Goal: Task Accomplishment & Management: Use online tool/utility

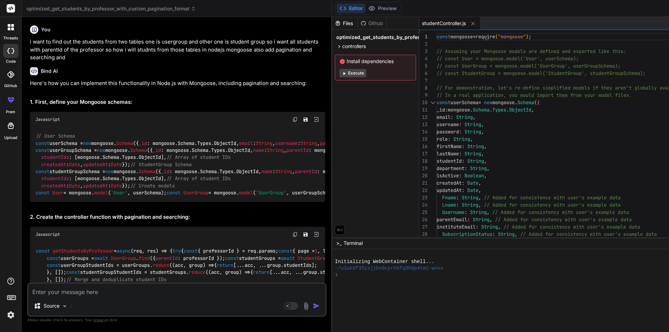
click at [63, 293] on textarea at bounding box center [176, 289] width 297 height 13
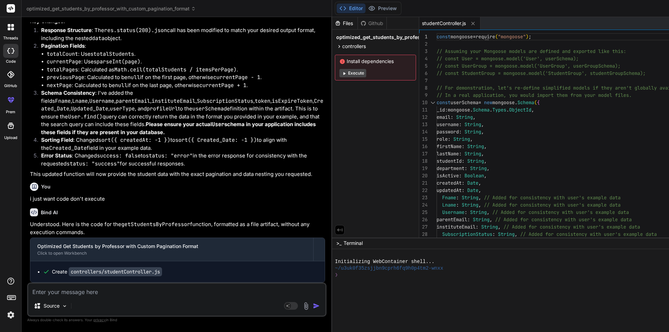
paste textarea "{ key: "isActive", label: "Status", render: (row, handletoggle) => { return ( <…"
type textarea "{ key: "isActive", label: "Status", render: (row, handletoggle) => { return ( <…"
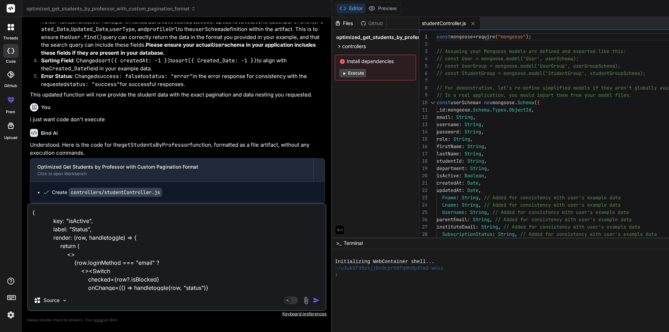
scroll to position [3748, 0]
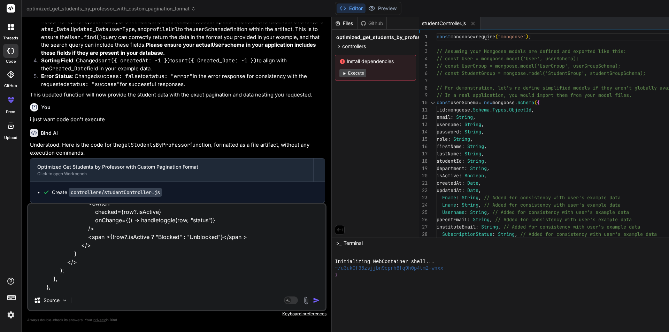
type textarea "x"
type textarea "{ key: "isActive", label: "Status", render: (row, handletoggle) => { return ( <…"
type textarea "x"
type textarea "{ key: "isActive", label: "Status", render: (row, handletoggle) => { return ( <…"
type textarea "x"
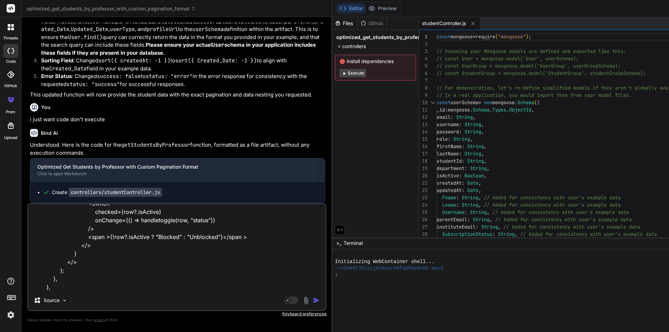
scroll to position [143, 0]
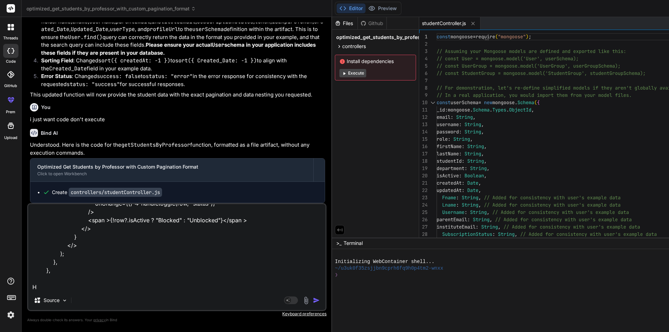
type textarea "{ key: "isActive", label: "Status", render: (row, handletoggle) => { return ( <…"
type textarea "x"
type textarea "{ key: "isActive", label: "Status", render: (row, handletoggle) => { return ( <…"
type textarea "x"
type textarea "{ key: "isActive", label: "Status", render: (row, handletoggle) => { return ( <…"
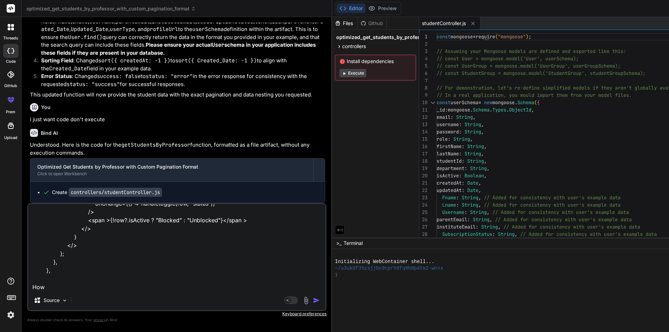
type textarea "x"
type textarea "{ key: "isActive", label: "Status", render: (row, handletoggle) => { return ( <…"
type textarea "x"
type textarea "{ key: "isActive", label: "Status", render: (row, handletoggle) => { return ( <…"
type textarea "x"
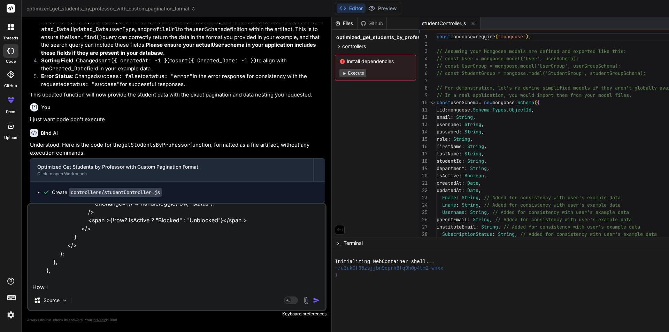
type textarea "{ key: "isActive", label: "Status", render: (row, handletoggle) => { return ( <…"
type textarea "x"
type textarea "{ key: "isActive", label: "Status", render: (row, handletoggle) => { return ( <…"
type textarea "x"
type textarea "{ key: "isActive", label: "Status", render: (row, handletoggle) => { return ( <…"
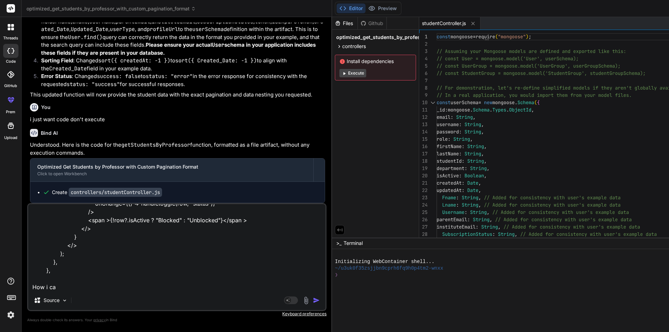
type textarea "x"
type textarea "{ key: "isActive", label: "Status", render: (row, handletoggle) => { return ( <…"
type textarea "x"
type textarea "{ key: "isActive", label: "Status", render: (row, handletoggle) => { return ( <…"
type textarea "x"
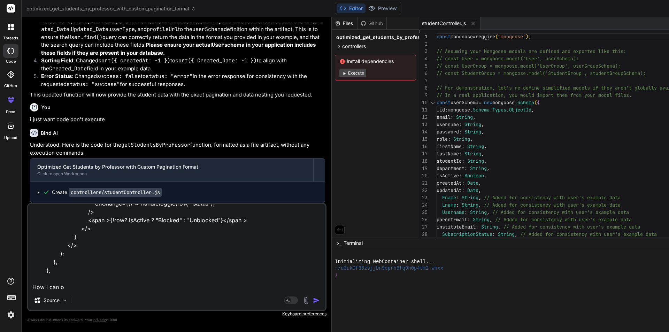
type textarea "{ key: "isActive", label: "Status", render: (row, handletoggle) => { return ( <…"
type textarea "x"
type textarea "{ key: "isActive", label: "Status", render: (row, handletoggle) => { return ( <…"
type textarea "x"
type textarea "{ key: "isActive", label: "Status", render: (row, handletoggle) => { return ( <…"
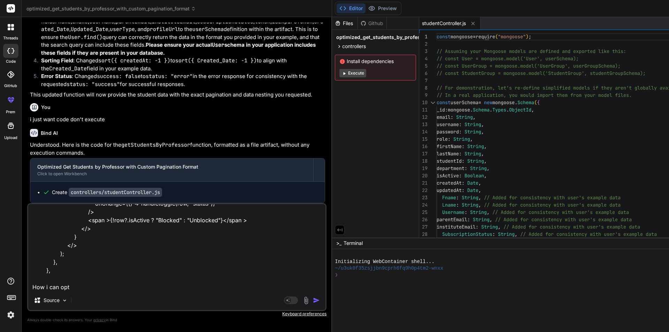
type textarea "x"
type textarea "{ key: "isActive", label: "Status", render: (row, handletoggle) => { return ( <…"
type textarea "x"
type textarea "{ key: "isActive", label: "Status", render: (row, handletoggle) => { return ( <…"
type textarea "x"
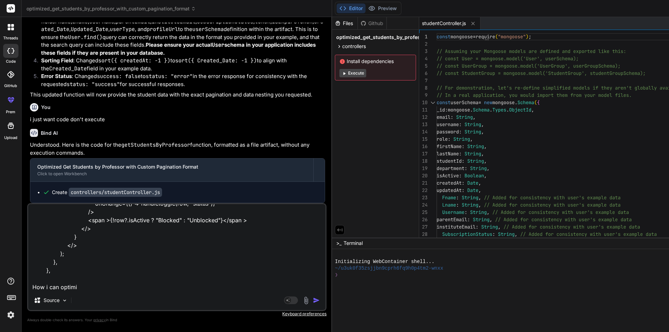
type textarea "{ key: "isActive", label: "Status", render: (row, handletoggle) => { return ( <…"
type textarea "x"
type textarea "{ key: "isActive", label: "Status", render: (row, handletoggle) => { return ( <…"
type textarea "x"
type textarea "{ key: "isActive", label: "Status", render: (row, handletoggle) => { return ( <…"
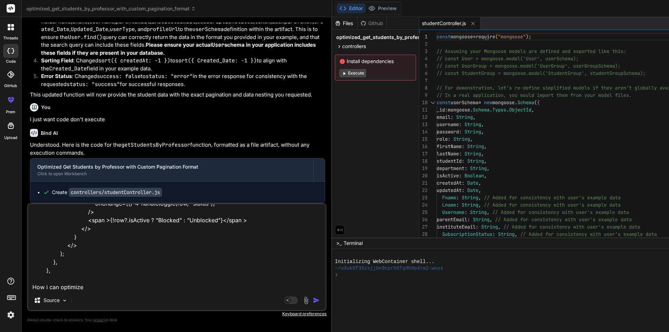
type textarea "x"
type textarea "{ key: "isActive", label: "Status", render: (row, handletoggle) => { return ( <…"
type textarea "x"
type textarea "{ key: "isActive", label: "Status", render: (row, handletoggle) => { return ( <…"
type textarea "x"
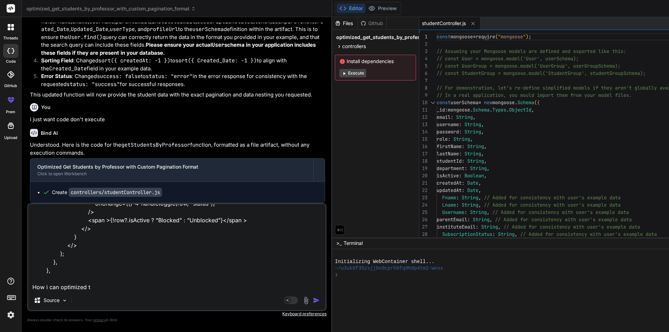
type textarea "{ key: "isActive", label: "Status", render: (row, handletoggle) => { return ( <…"
type textarea "x"
type textarea "{ key: "isActive", label: "Status", render: (row, handletoggle) => { return ( <…"
type textarea "x"
type textarea "{ key: "isActive", label: "Status", render: (row, handletoggle) => { return ( <…"
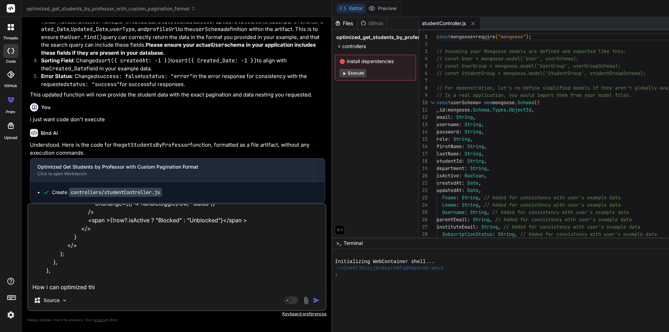
type textarea "x"
type textarea "{ key: "isActive", label: "Status", render: (row, handletoggle) => { return ( <…"
type textarea "x"
type textarea "{ key: "isActive", label: "Status", render: (row, handletoggle) => { return ( <…"
type textarea "x"
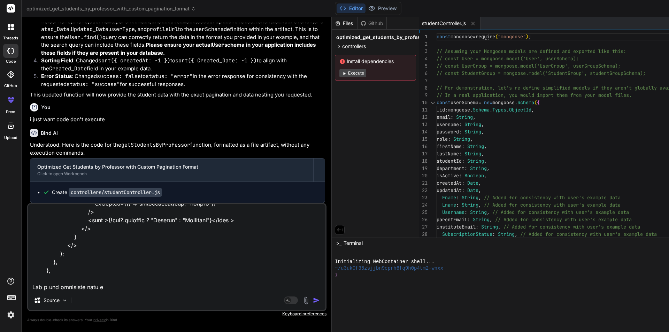
type textarea "{ key: "isActive", label: "Status", render: (row, handletoggle) => { return ( <…"
type textarea "x"
type textarea "{ key: "isActive", label: "Status", render: (row, handletoggle) => { return ( <…"
type textarea "x"
type textarea "{ key: "isActive", label: "Status", render: (row, handletoggle) => { return ( <…"
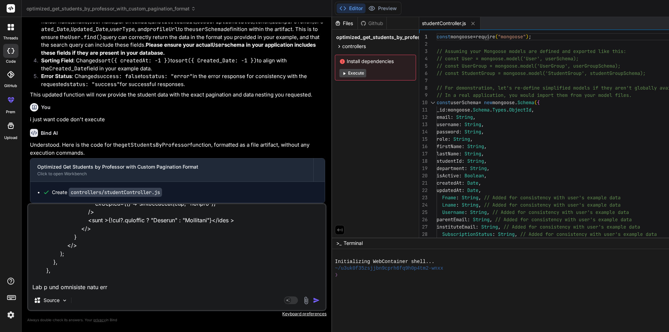
type textarea "x"
type textarea "{ key: "isActive", label: "Status", render: (row, handletoggle) => { return ( <…"
type textarea "x"
type textarea "{ key: "isActive", label: "Status", render: (row, handletoggle) => { return ( <…"
type textarea "x"
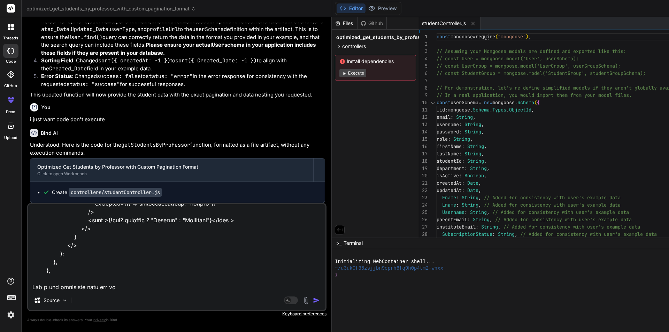
type textarea "{ key: "isActive", label: "Status", render: (row, handletoggle) => { return ( <…"
type textarea "x"
type textarea "{ key: "isActive", label: "Status", render: (row, handletoggle) => { return ( <…"
type textarea "x"
type textarea "{ key: "isActive", label: "Status", render: (row, handletoggle) => { return ( <…"
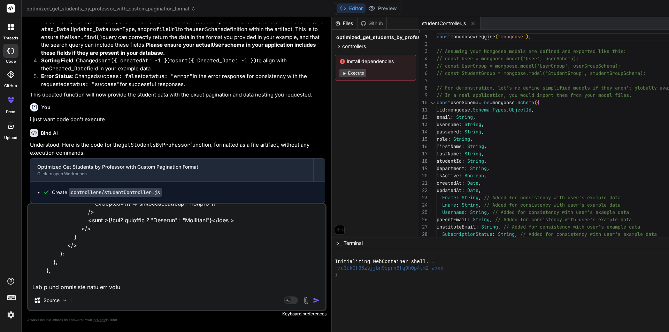
type textarea "x"
type textarea "{ key: "isActive", label: "Status", render: (row, handletoggle) => { return ( <…"
type textarea "x"
type textarea "{ key: "isActive", label: "Status", render: (row, handletoggle) => { return ( <…"
type textarea "x"
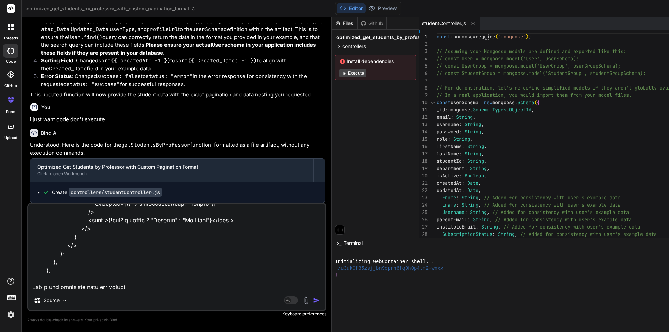
type textarea "{ key: "isActive", label: "Status", render: (row, handletoggle) => { return ( <…"
type textarea "x"
type textarea "{ key: "isActive", label: "Status", render: (row, handletoggle) => { return ( <…"
type textarea "x"
type textarea "{ key: "isActive", label: "Status", render: (row, handletoggle) => { return ( <…"
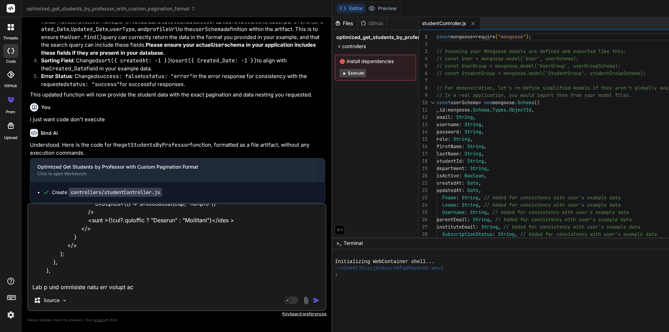
type textarea "x"
type textarea "{ key: "isActive", label: "Status", render: (row, handletoggle) => { return ( <…"
type textarea "x"
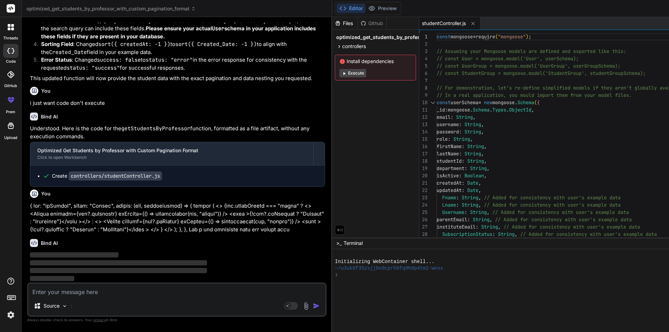
scroll to position [3826, 0]
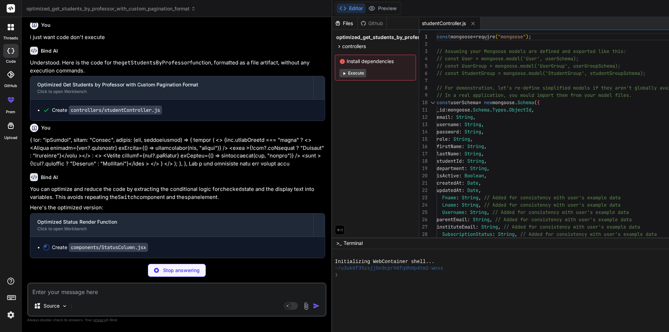
type textarea "x"
type textarea "// ), // },"
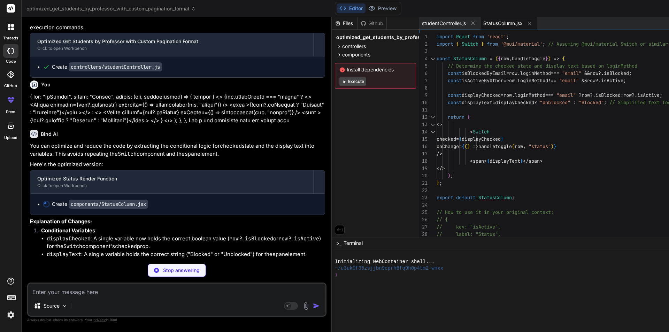
type textarea "x"
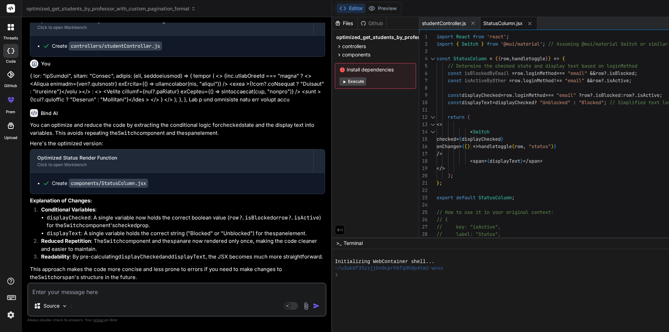
scroll to position [0, 0]
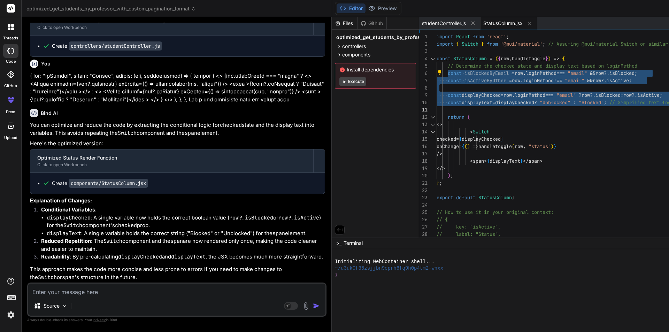
drag, startPoint x: 409, startPoint y: 72, endPoint x: 655, endPoint y: 103, distance: 247.5
click at [655, 103] on div "import React from 'react' ; import { Switch } from '@mui/material' ; // Assumin…" at bounding box center [639, 153] width 406 height 241
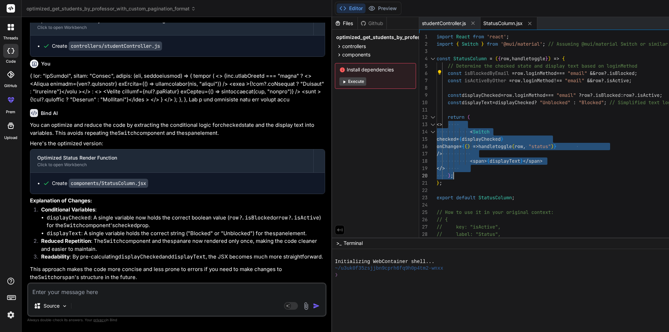
drag, startPoint x: 410, startPoint y: 118, endPoint x: 429, endPoint y: 173, distance: 58.6
click at [436, 173] on div "import React from 'react' ; import { Switch } from '@mui/material' ; // Assumin…" at bounding box center [639, 153] width 406 height 241
click at [440, 173] on div "import React from 'react' ; import { Switch } from '@mui/material' ; // Assumin…" at bounding box center [639, 153] width 406 height 241
drag, startPoint x: 438, startPoint y: 168, endPoint x: 410, endPoint y: 125, distance: 51.7
click at [436, 125] on div "import React from 'react' ; import { Switch } from '@mui/material' ; // Assumin…" at bounding box center [639, 153] width 406 height 241
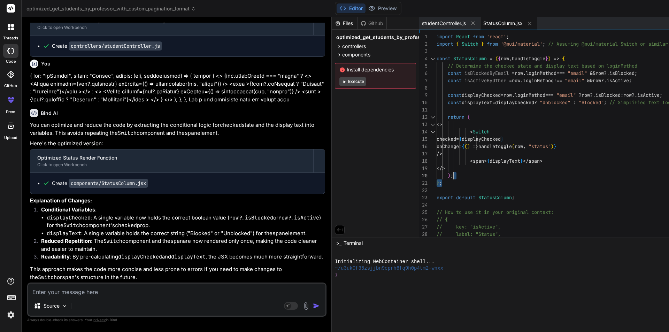
drag, startPoint x: 416, startPoint y: 179, endPoint x: 415, endPoint y: 174, distance: 5.0
click at [436, 174] on div "import React from 'react' ; import { Switch } from '@mui/material' ; // Assumin…" at bounding box center [639, 153] width 406 height 241
click at [436, 175] on div "import React from 'react' ; import { Switch } from '@mui/material' ; // Assumin…" at bounding box center [639, 153] width 406 height 241
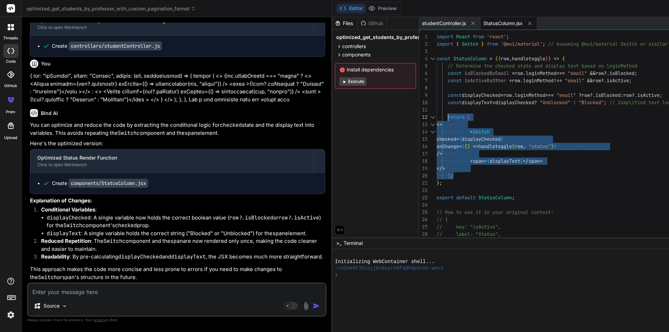
drag, startPoint x: 417, startPoint y: 175, endPoint x: 411, endPoint y: 116, distance: 59.8
click at [436, 116] on div "import React from 'react' ; import { Switch } from '@mui/material' ; // Assumin…" at bounding box center [639, 153] width 406 height 241
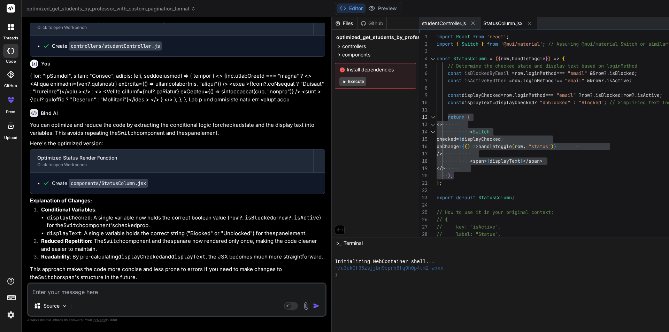
scroll to position [3970, 0]
click at [82, 289] on textarea at bounding box center [176, 289] width 297 height 13
click at [453, 124] on div "import React from 'react' ; import { Switch } from '@mui/material' ; // Assumin…" at bounding box center [639, 153] width 406 height 241
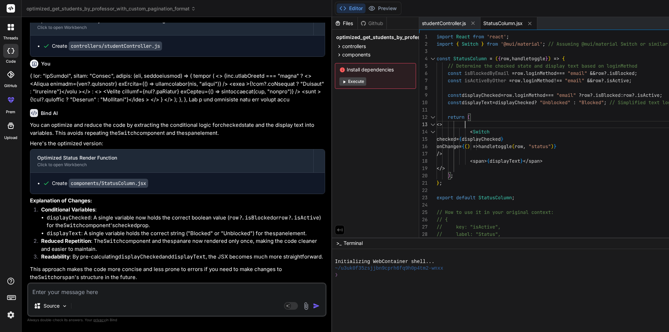
click at [445, 76] on div "import React from 'react' ; import { Switch } from '@mui/material' ; // Assumin…" at bounding box center [639, 153] width 406 height 241
click at [443, 71] on div "import React from 'react' ; import { Switch } from '@mui/material' ; // Assumin…" at bounding box center [639, 153] width 406 height 241
click at [450, 83] on div "import React from 'react' ; import { Switch } from '@mui/material' ; // Assumin…" at bounding box center [639, 153] width 406 height 241
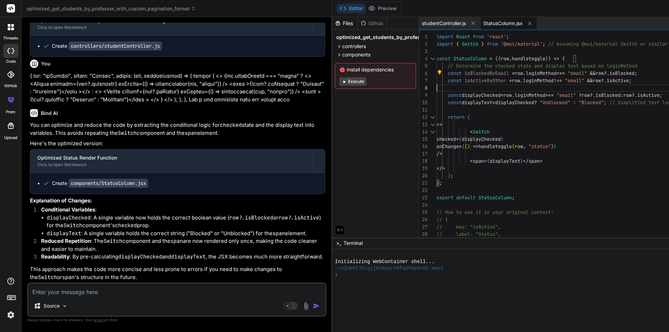
click at [450, 83] on div "import React from 'react' ; import { Switch } from '@mui/material' ; // Assumin…" at bounding box center [639, 153] width 406 height 241
click at [450, 79] on div "import React from 'react' ; import { Switch } from '@mui/material' ; // Assumin…" at bounding box center [639, 153] width 406 height 241
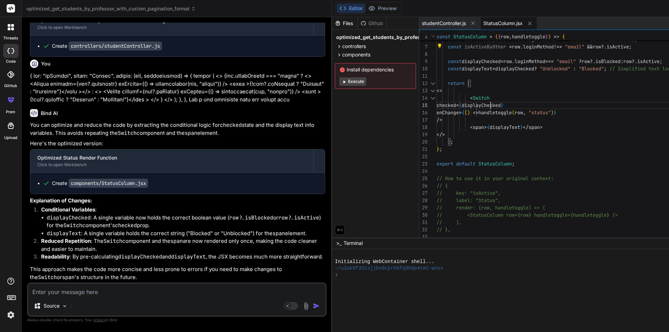
click at [452, 103] on div "// Determine the checked state and display text ba sed on loginMethod const isB…" at bounding box center [639, 119] width 406 height 241
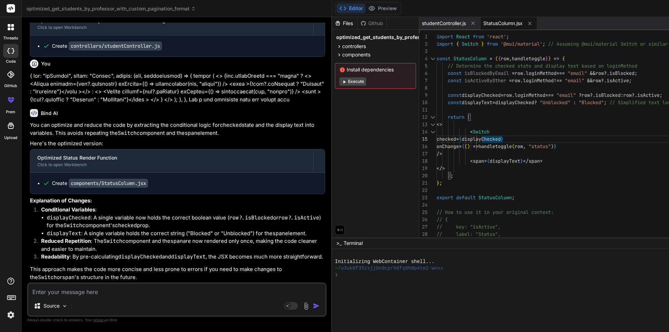
type textarea "import React from 'react'; import { Switch } from '@mui/material'; // Assuming …"
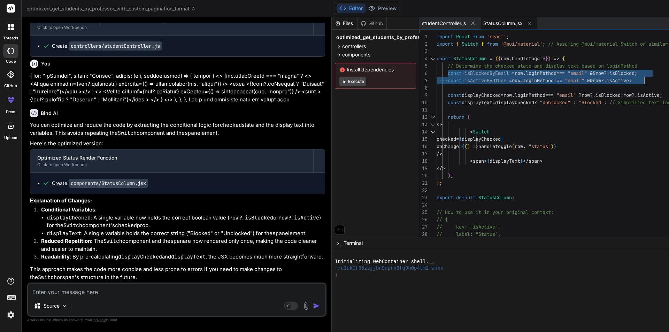
drag, startPoint x: 409, startPoint y: 73, endPoint x: 607, endPoint y: 80, distance: 198.0
click at [607, 79] on div "// Determine the checked state and display text ba sed on loginMethod const isB…" at bounding box center [639, 153] width 406 height 241
click at [57, 295] on textarea at bounding box center [176, 289] width 297 height 13
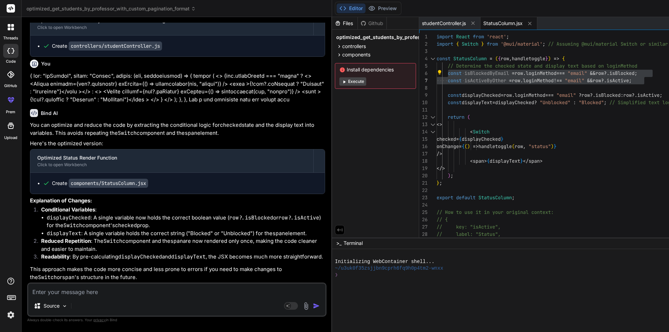
paste textarea "const isBlockedByEmail = row.loginMethod === "email" && row?.isBlocked; const i…"
type textarea "const isBlockedByEmail = row.loginMethod === "email" && row?.isBlocked; const i…"
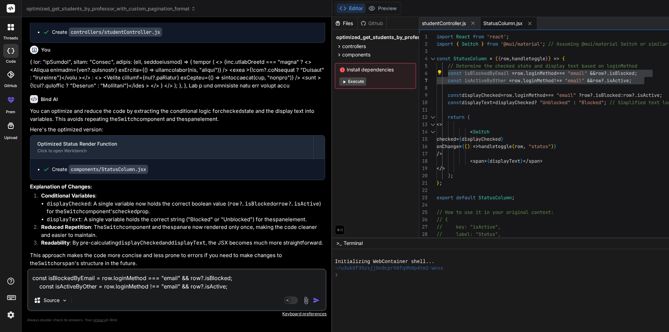
type textarea "x"
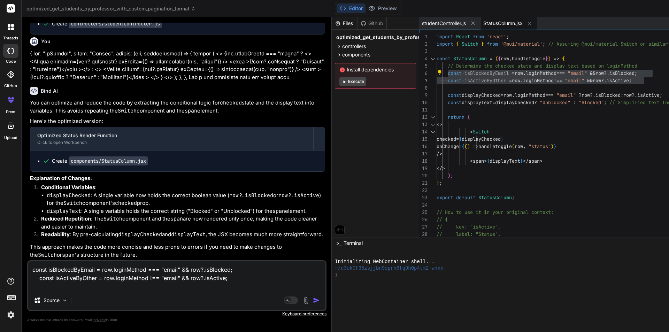
type textarea "const isBlockedByEmail = row.loginMethod === "email" && row?.isBlocked; const i…"
type textarea "x"
type textarea "const isBlockedByEmail = row.loginMethod === "email" && row?.isBlocked; const i…"
type textarea "x"
type textarea "const isBlockedByEmail = row.loginMethod === "email" && row?.isBlocked; const i…"
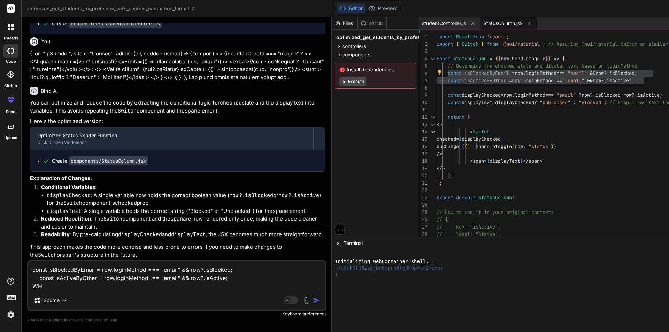
type textarea "x"
type textarea "const isBlockedByEmail = row.loginMethod === "email" && row?.isBlocked; const i…"
type textarea "x"
type textarea "const isBlockedByEmail = row.loginMethod === "email" && row?.isBlocked; const i…"
type textarea "x"
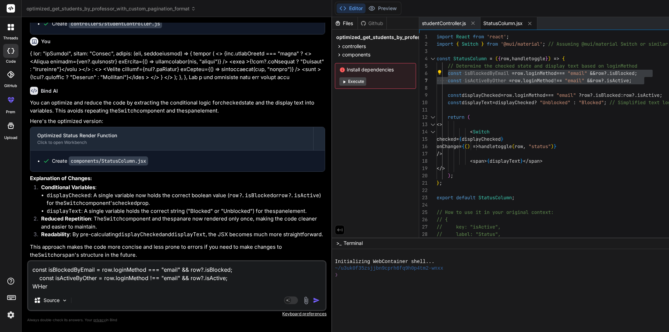
type textarea "const isBlockedByEmail = row.loginMethod === "email" && row?.isBlocked; const i…"
type textarea "x"
type textarea "const isBlockedByEmail = row.loginMethod === "email" && row?.isBlocked; const i…"
type textarea "x"
type textarea "const isBlockedByEmail = row.loginMethod === "email" && row?.isBlocked; const i…"
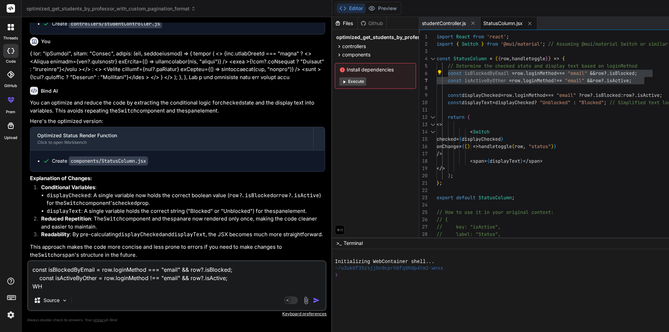
type textarea "x"
type textarea "const isBlockedByEmail = row.loginMethod === "email" && row?.isBlocked; const i…"
type textarea "x"
type textarea "const isBlockedByEmail = row.loginMethod === "email" && row?.isBlocked; const i…"
type textarea "x"
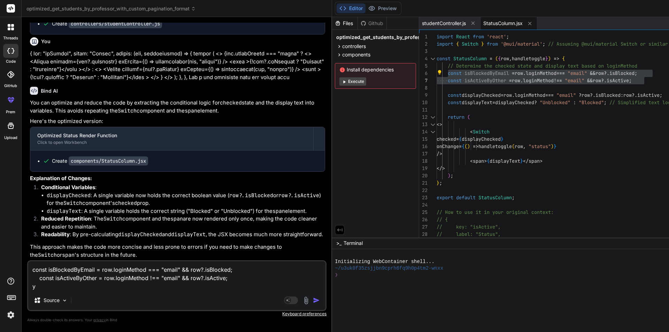
type textarea "const isBlockedByEmail = row.loginMethod === "email" && row?.isBlocked; const i…"
type textarea "x"
type textarea "const isBlockedByEmail = row.loginMethod === "email" && row?.isBlocked; const i…"
type textarea "x"
type textarea "const isBlockedByEmail = row.loginMethod === "email" && row?.isBlocked; const i…"
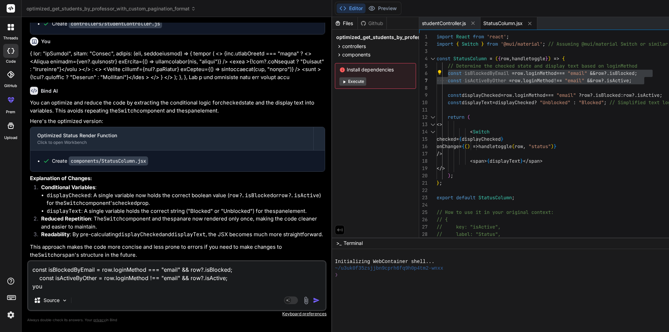
type textarea "x"
type textarea "const isBlockedByEmail = row.loginMethod === "email" && row?.isBlocked; const i…"
type textarea "x"
type textarea "const isBlockedByEmail = row.loginMethod === "email" && row?.isBlocked; const i…"
type textarea "x"
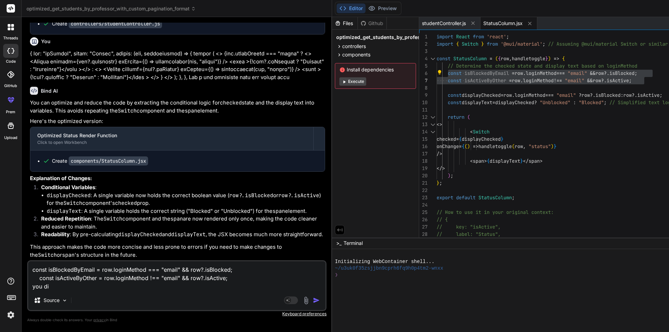
type textarea "const isBlockedByEmail = row.loginMethod === "email" && row?.isBlocked; const i…"
type textarea "x"
type textarea "const isBlockedByEmail = row.loginMethod === "email" && row?.isBlocked; const i…"
type textarea "x"
type textarea "const isBlockedByEmail = row.loginMethod === "email" && row?.isBlocked; const i…"
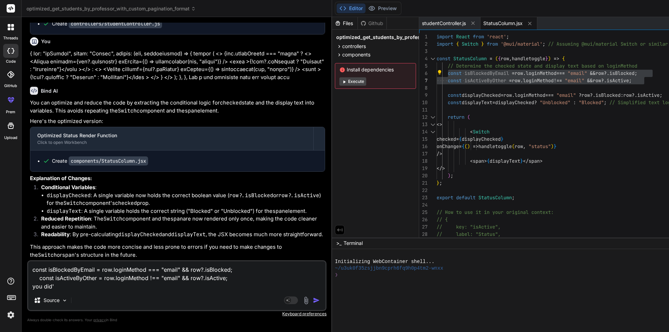
type textarea "x"
type textarea "const isBlockedByEmail = row.loginMethod === "email" && row?.isBlocked; const i…"
type textarea "x"
type textarea "const isBlockedByEmail = row.loginMethod === "email" && row?.isBlocked; const i…"
type textarea "x"
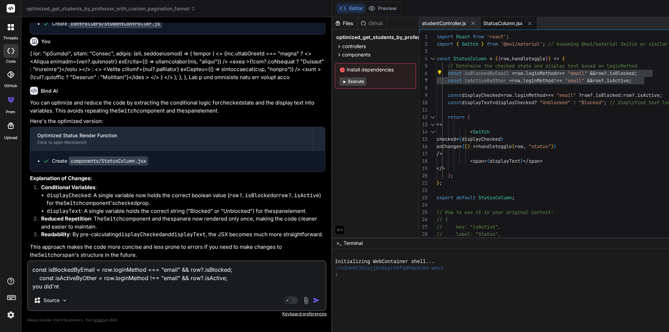
type textarea "const isBlockedByEmail = row.loginMethod === "email" && row?.isBlocked; const i…"
type textarea "x"
type textarea "const isBlockedByEmail = row.loginMethod === "email" && row?.isBlocked; const i…"
type textarea "x"
type textarea "const isBlockedByEmail = row.loginMethod === "email" && row?.isBlocked; const i…"
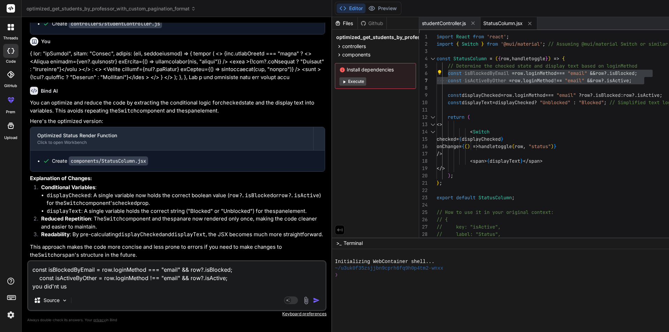
type textarea "x"
type textarea "const isBlockedByEmail = row.loginMethod === "email" && row?.isBlocked; const i…"
type textarea "x"
type textarea "const isBlockedByEmail = row.loginMethod === "email" && row?.isBlocked; const i…"
type textarea "x"
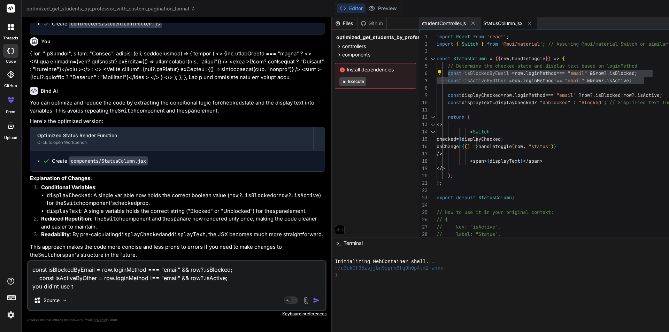
type textarea "const isBlockedByEmail = row.loginMethod === "email" && row?.isBlocked; const i…"
type textarea "x"
type textarea "const isBlockedByEmail = row.loginMethod === "email" && row?.isBlocked; const i…"
type textarea "x"
type textarea "const isBlockedByEmail = row.loginMethod === "email" && row?.isBlocked; const i…"
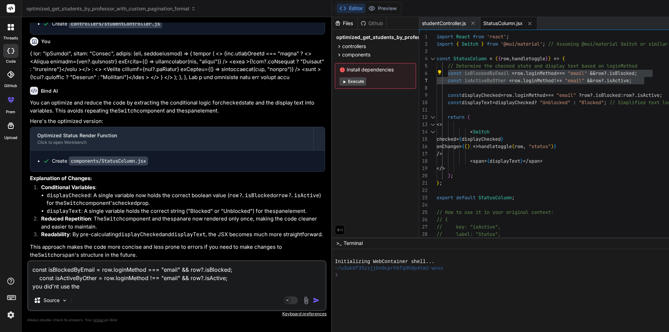
type textarea "x"
type textarea "const isBlockedByEmail = row.loginMethod === "email" && row?.isBlocked; const i…"
type textarea "x"
type textarea "const isBlockedByEmail = row.loginMethod === "email" && row?.isBlocked; const i…"
type textarea "x"
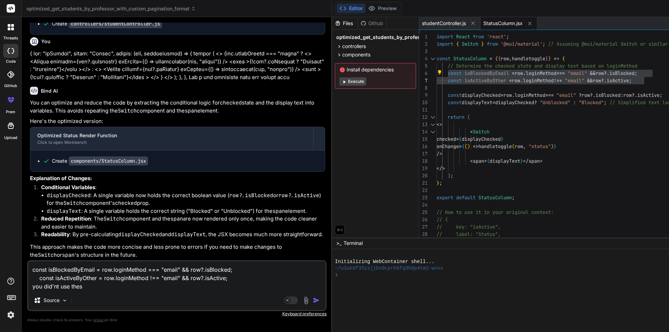
type textarea "const isBlockedByEmail = row.loginMethod === "email" && row?.isBlocked; const i…"
type textarea "x"
type textarea "const isBlockedByEmail = row.loginMethod === "email" && row?.isBlocked; const i…"
type textarea "x"
type textarea "const isBlockedByEmail = row.loginMethod === "email" && row?.isBlocked; const i…"
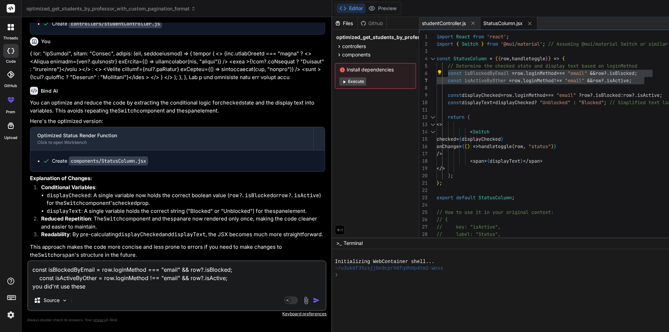
type textarea "x"
type textarea "const isBlockedByEmail = row.loginMethod === "email" && row?.isBlocked; const i…"
type textarea "x"
type textarea "const isBlockedByEmail = row.loginMethod === "email" && row?.isBlocked; const i…"
type textarea "x"
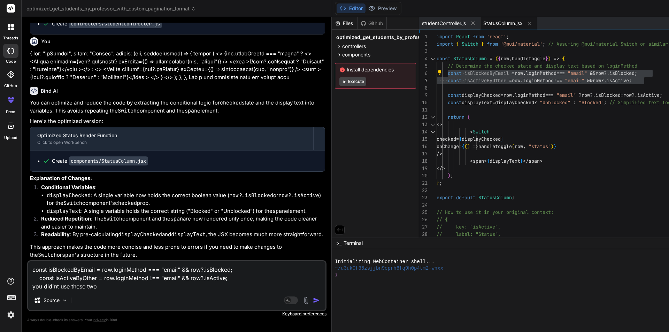
type textarea "const isBlockedByEmail = row.loginMethod === "email" && row?.isBlocked; const i…"
type textarea "x"
type textarea "const isBlockedByEmail = row.loginMethod === "email" && row?.isBlocked; const i…"
type textarea "x"
type textarea "const isBlockedByEmail = row.loginMethod === "email" && row?.isBlocked; const i…"
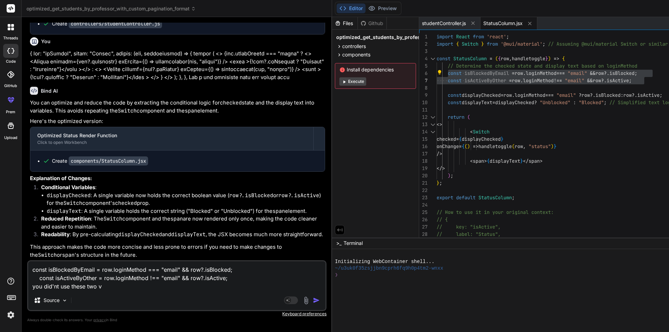
type textarea "x"
type textarea "const isBlockedByEmail = row.loginMethod === "email" && row?.isBlocked; const i…"
type textarea "x"
type textarea "const isBlockedByEmail = row.loginMethod === "email" && row?.isBlocked; const i…"
type textarea "x"
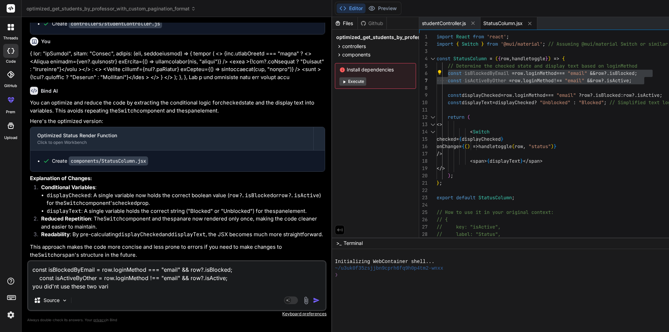
type textarea "const isBlockedByEmail = row.loginMethod === "email" && row?.isBlocked; const i…"
type textarea "x"
type textarea "const isBlockedByEmail = row.loginMethod === "email" && row?.isBlocked; const i…"
type textarea "x"
type textarea "const isBlockedByEmail = row.loginMethod === "email" && row?.isBlocked; const i…"
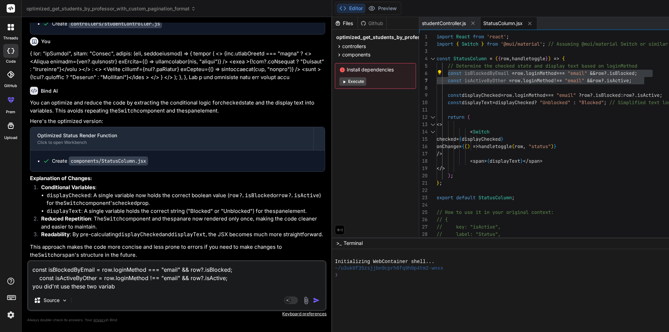
type textarea "x"
type textarea "const isBlockedByEmail = row.loginMethod === "email" && row?.isBlocked; const i…"
type textarea "x"
type textarea "const isBlockedByEmail = row.loginMethod === "email" && row?.isBlocked; const i…"
type textarea "x"
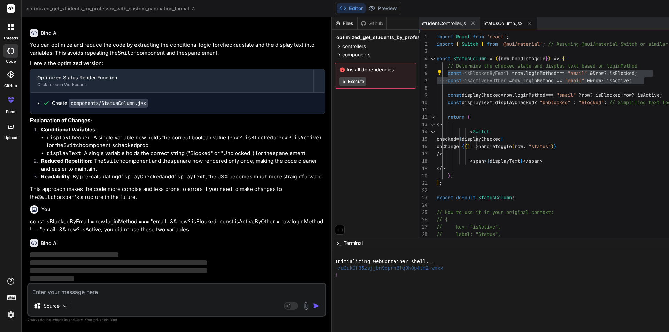
scroll to position [4050, 0]
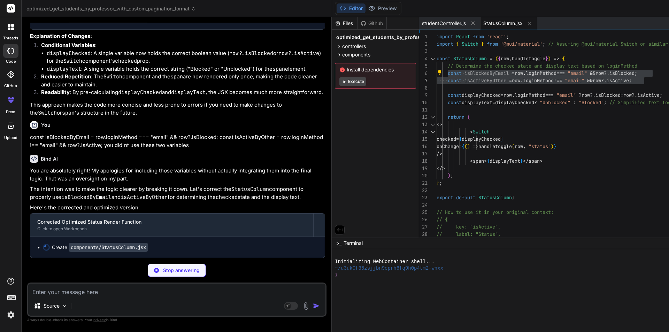
type textarea "x"
type textarea "// label: "Status", // render: (row, handletoggle) => ( // <StatusColumn row={r…"
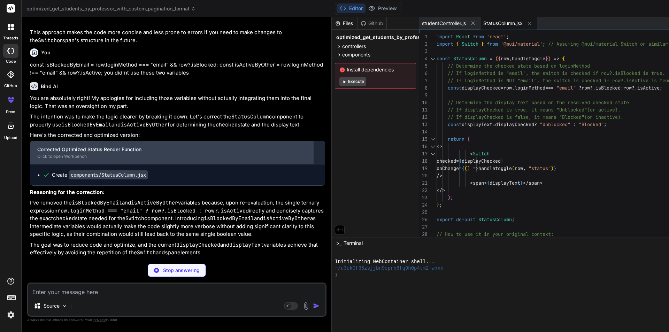
type textarea "x"
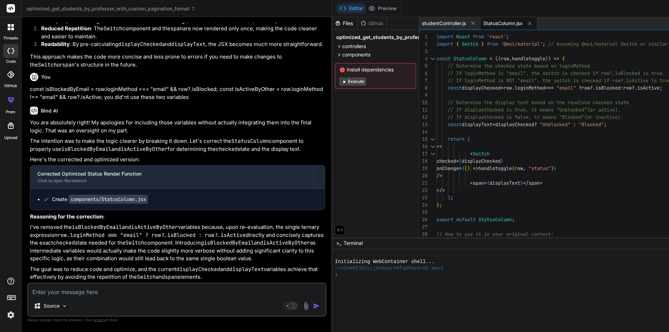
scroll to position [4197, 0]
